Goal: Transaction & Acquisition: Purchase product/service

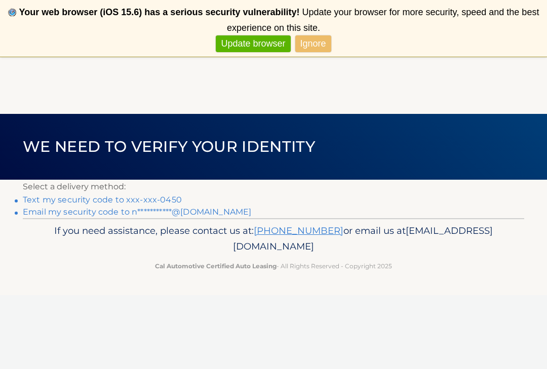
click at [319, 45] on link "Ignore" at bounding box center [313, 43] width 36 height 17
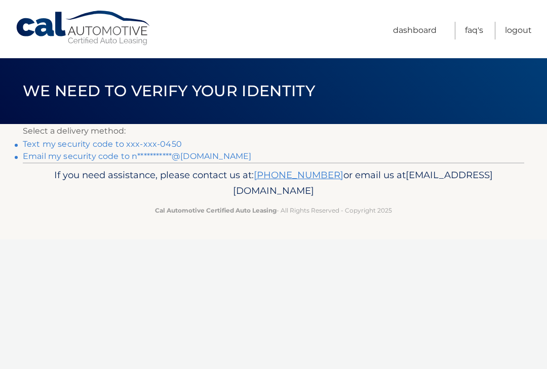
click at [218, 154] on link "**********" at bounding box center [137, 156] width 228 height 10
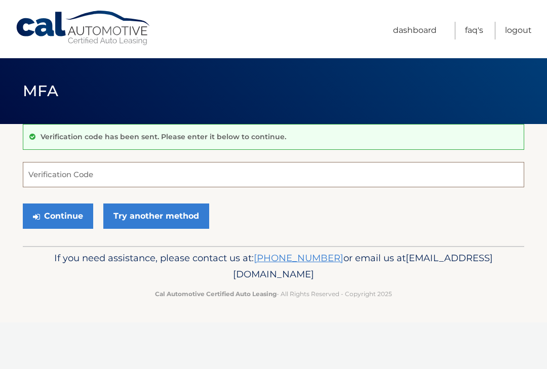
click at [165, 171] on input "Verification Code" at bounding box center [273, 174] width 501 height 25
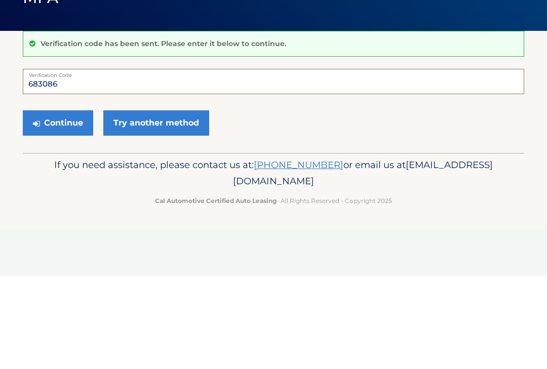
type input "683086"
click at [72, 203] on button "Continue" at bounding box center [58, 215] width 70 height 25
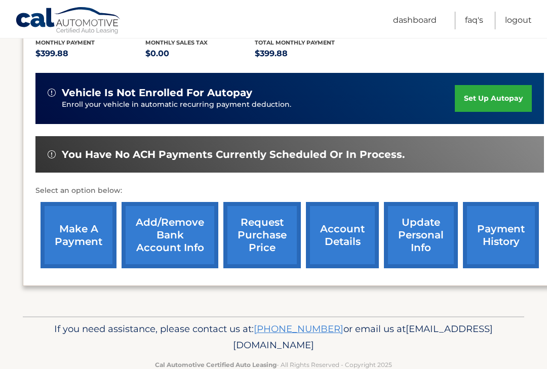
scroll to position [224, 0]
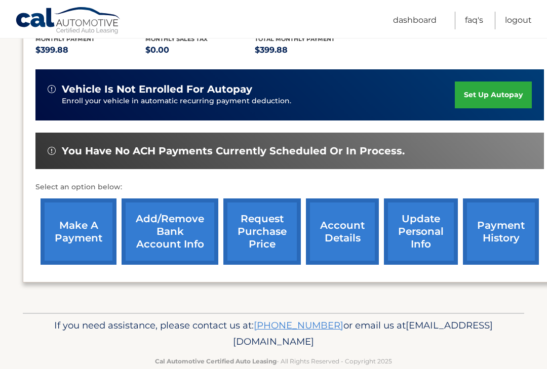
click at [67, 241] on link "make a payment" at bounding box center [78, 231] width 76 height 66
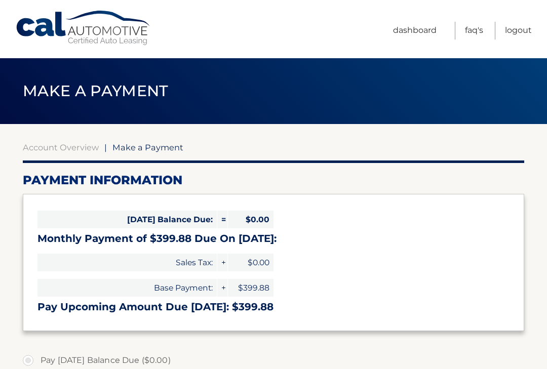
select select "ZWZlODBjYzUtMGM2ZC00ZThhLWEwZmUtNjZjYTI5ZWM2YTk5"
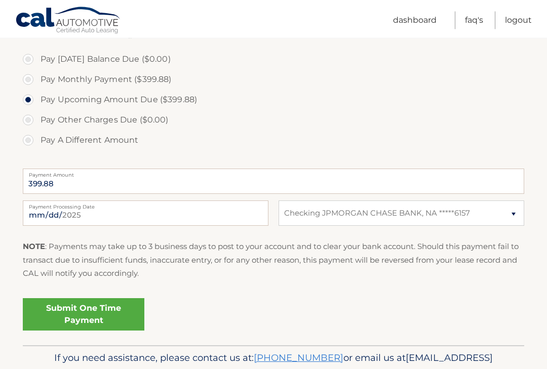
scroll to position [303, 0]
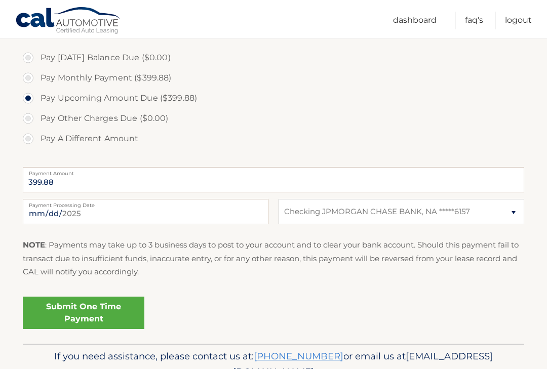
click at [118, 303] on link "Submit One Time Payment" at bounding box center [83, 313] width 121 height 32
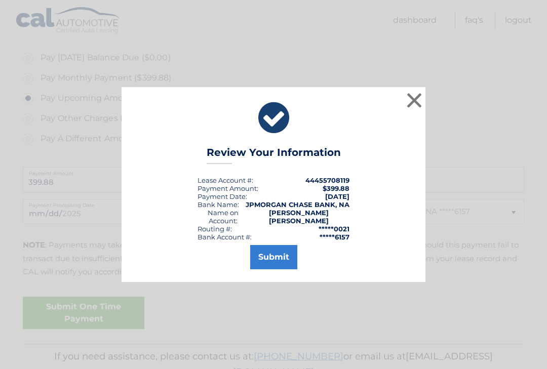
click at [276, 258] on button "Submit" at bounding box center [273, 257] width 47 height 24
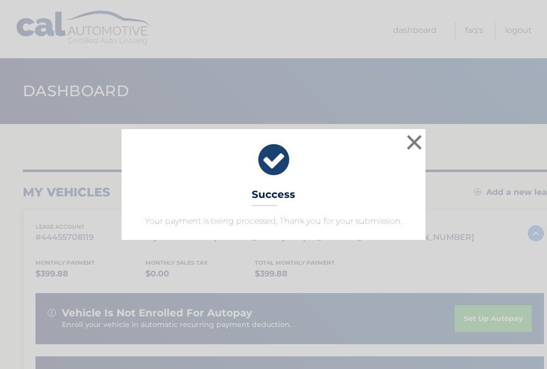
click at [420, 136] on button "×" at bounding box center [414, 142] width 20 height 20
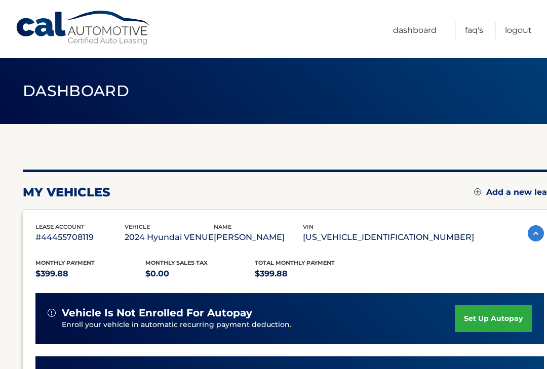
click at [514, 32] on link "Logout" at bounding box center [518, 31] width 27 height 18
